Goal: Find specific page/section

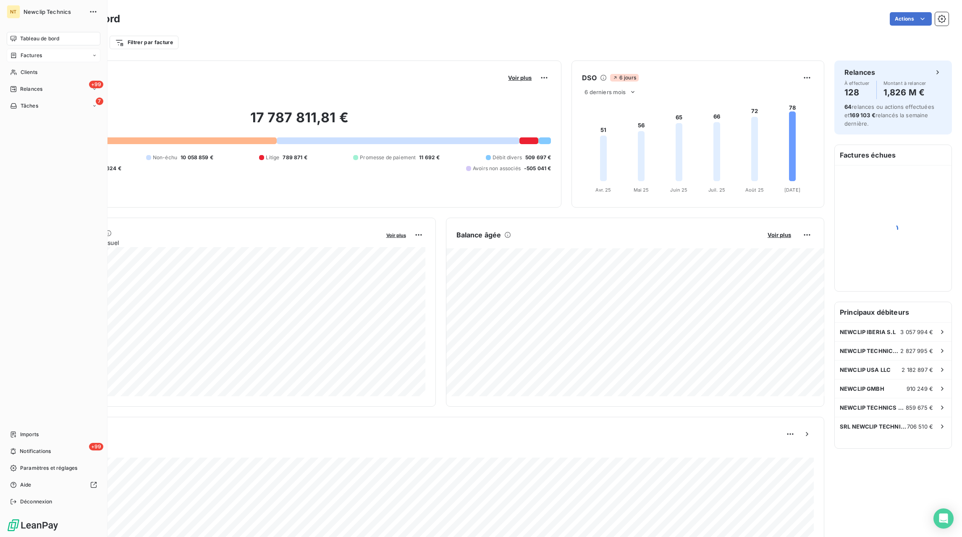
click at [90, 52] on div "Factures" at bounding box center [54, 55] width 94 height 13
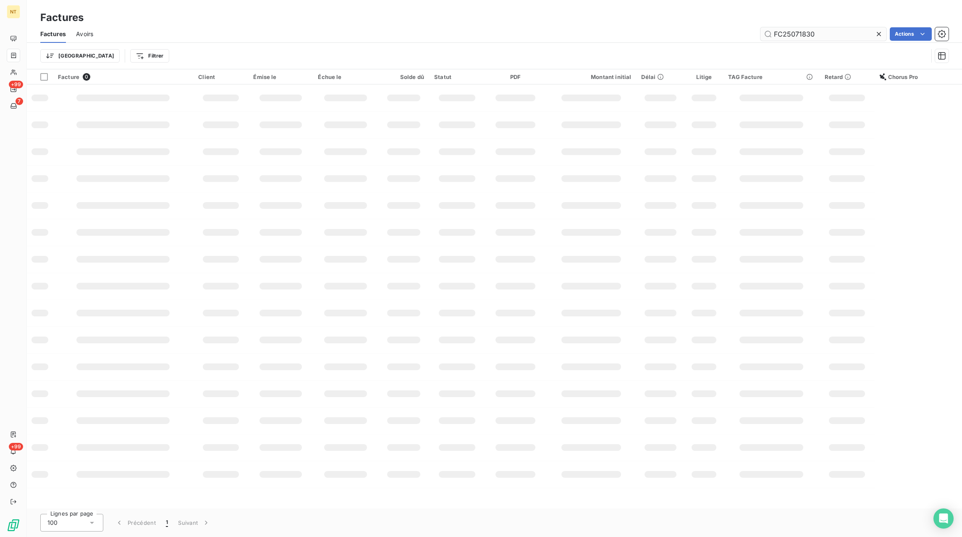
click at [878, 34] on icon at bounding box center [879, 34] width 4 height 4
click at [867, 32] on input "text" at bounding box center [823, 33] width 126 height 13
paste input "FC25090199"
type input "FC25090199"
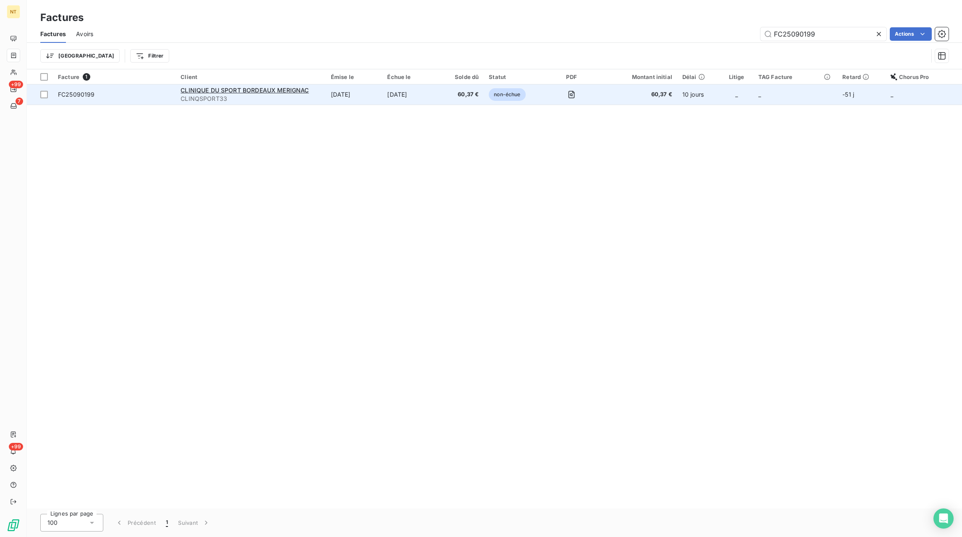
click at [421, 96] on td "[DATE]" at bounding box center [410, 94] width 57 height 20
